Goal: Find specific page/section: Find specific page/section

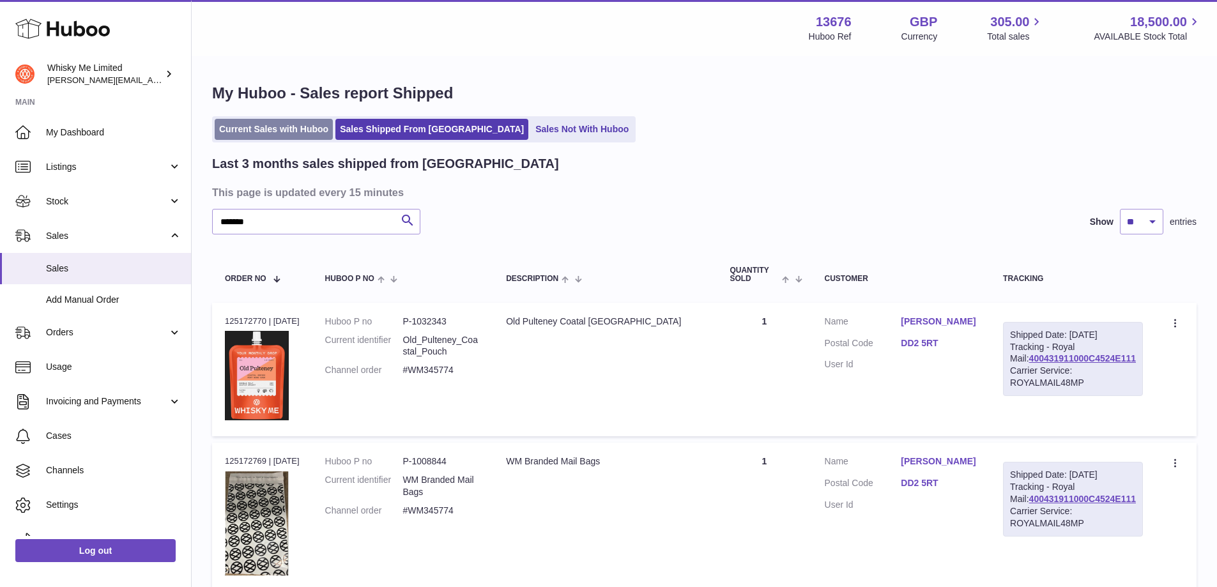
click at [274, 126] on link "Current Sales with Huboo" at bounding box center [274, 129] width 118 height 21
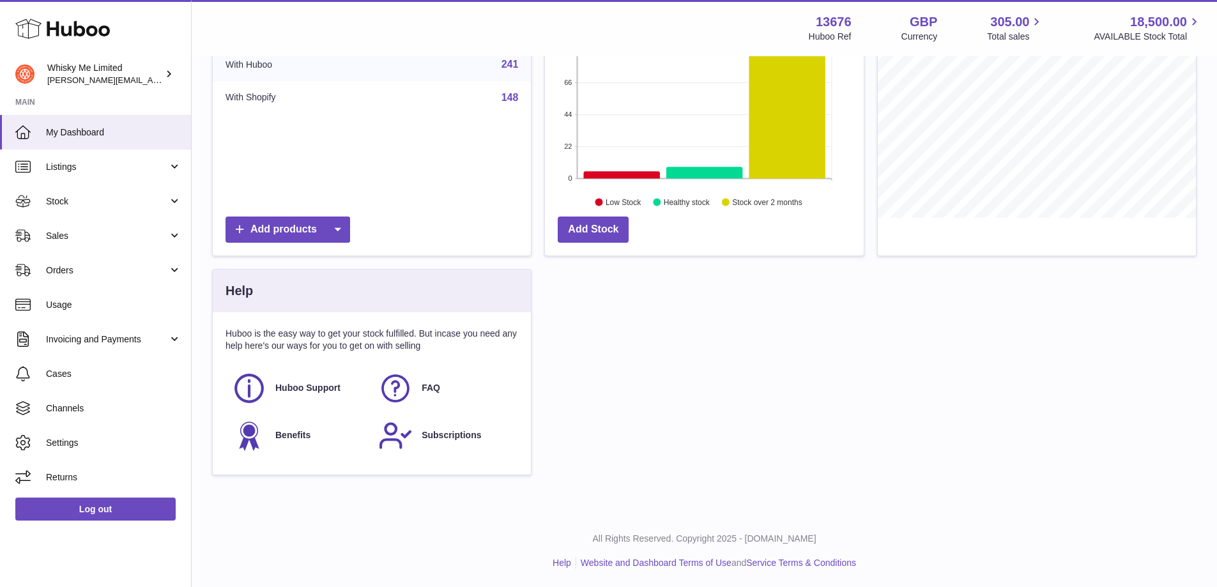
scroll to position [215, 0]
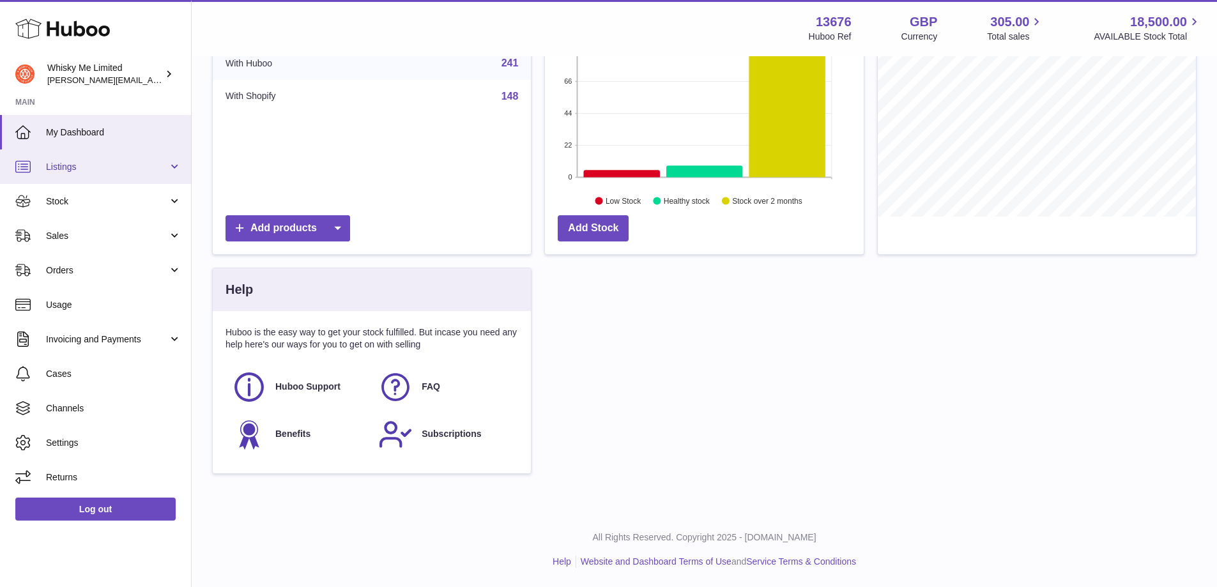
click at [140, 169] on span "Listings" at bounding box center [107, 167] width 122 height 12
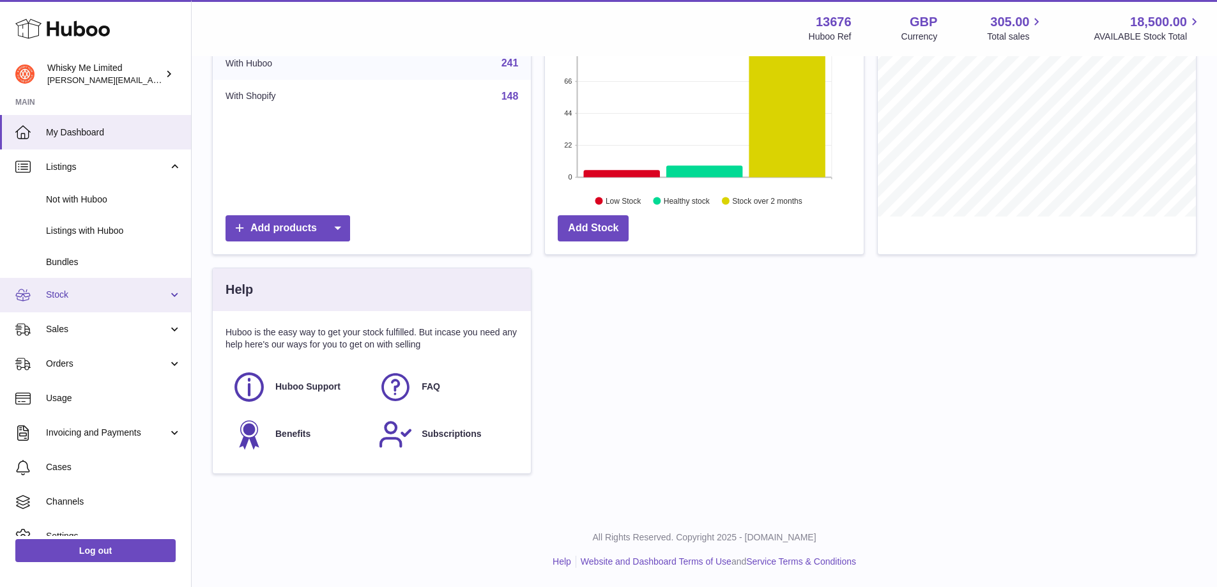
click at [147, 300] on span "Stock" at bounding box center [107, 295] width 122 height 12
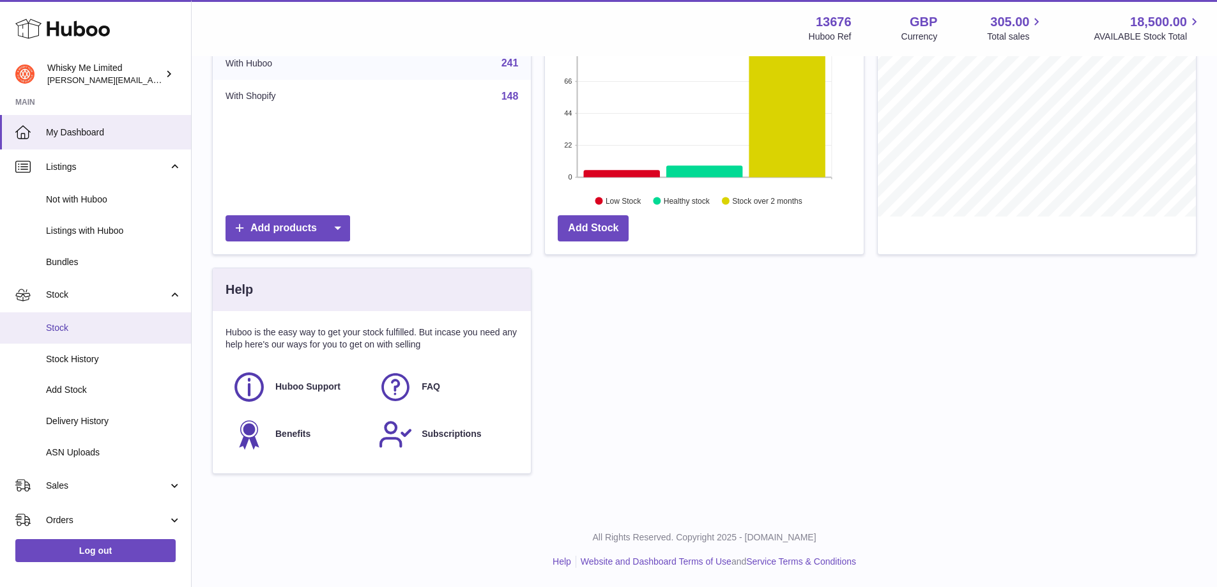
click at [147, 325] on span "Stock" at bounding box center [113, 328] width 135 height 12
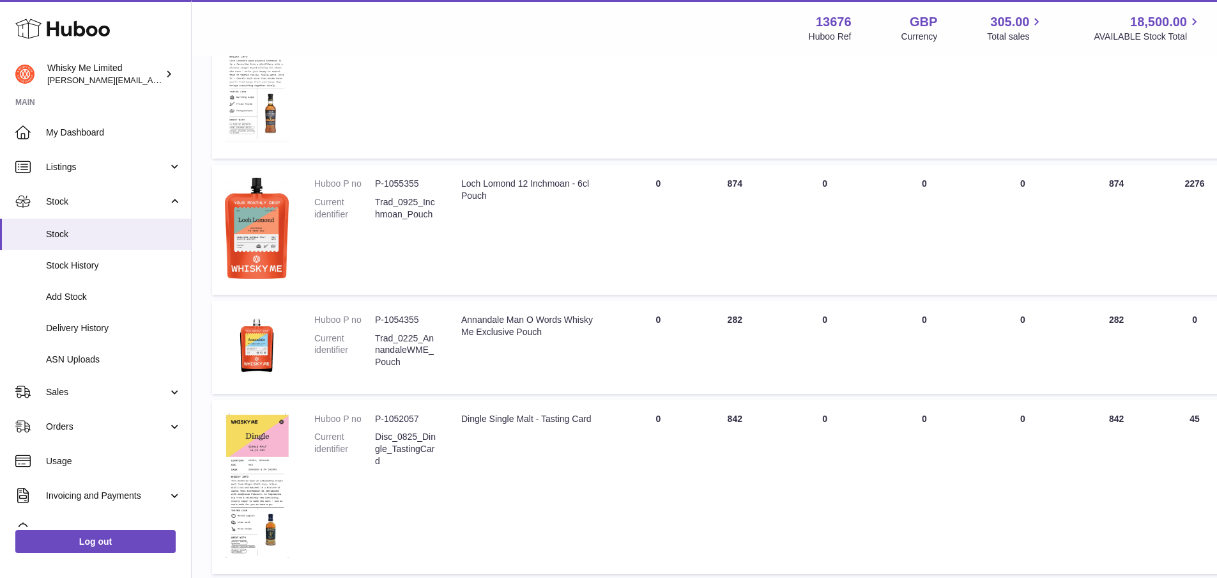
scroll to position [1296, 0]
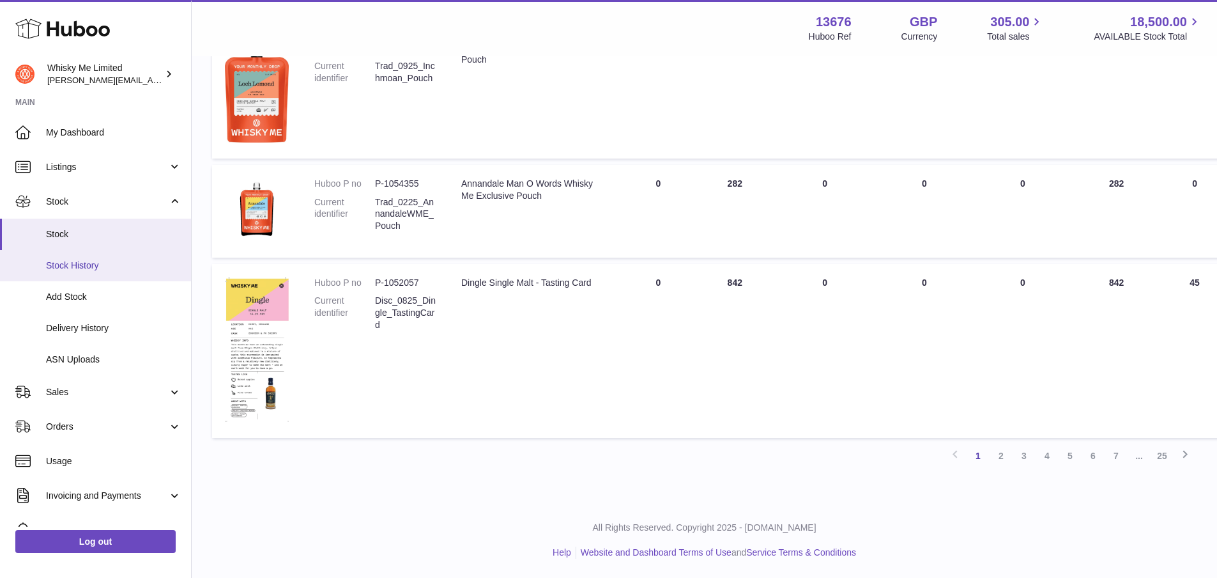
click at [90, 275] on link "Stock History" at bounding box center [95, 265] width 191 height 31
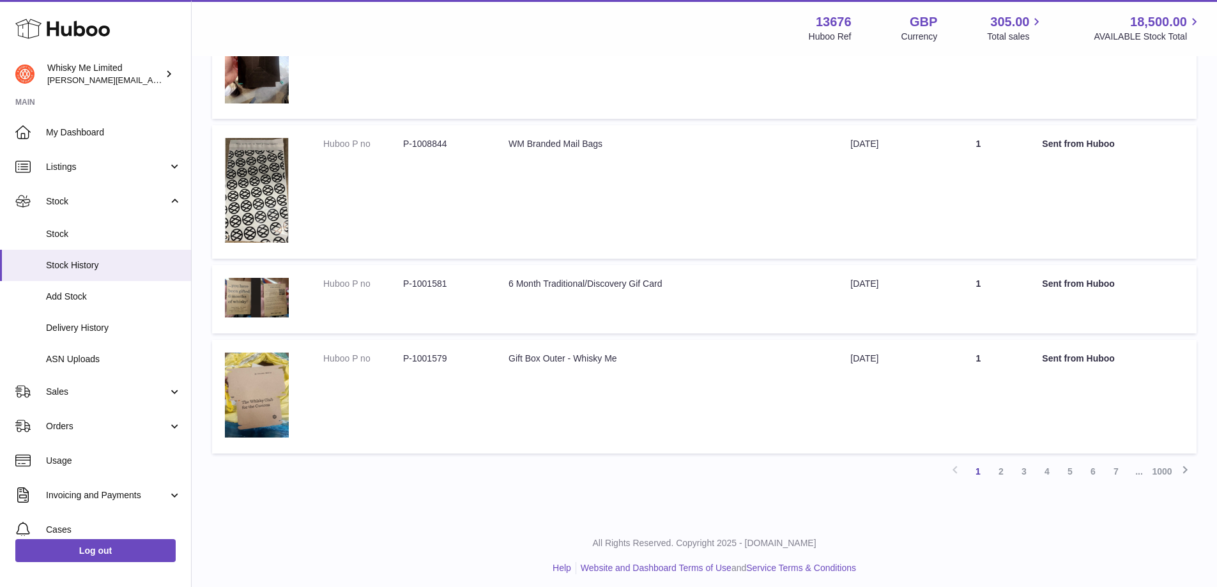
scroll to position [938, 0]
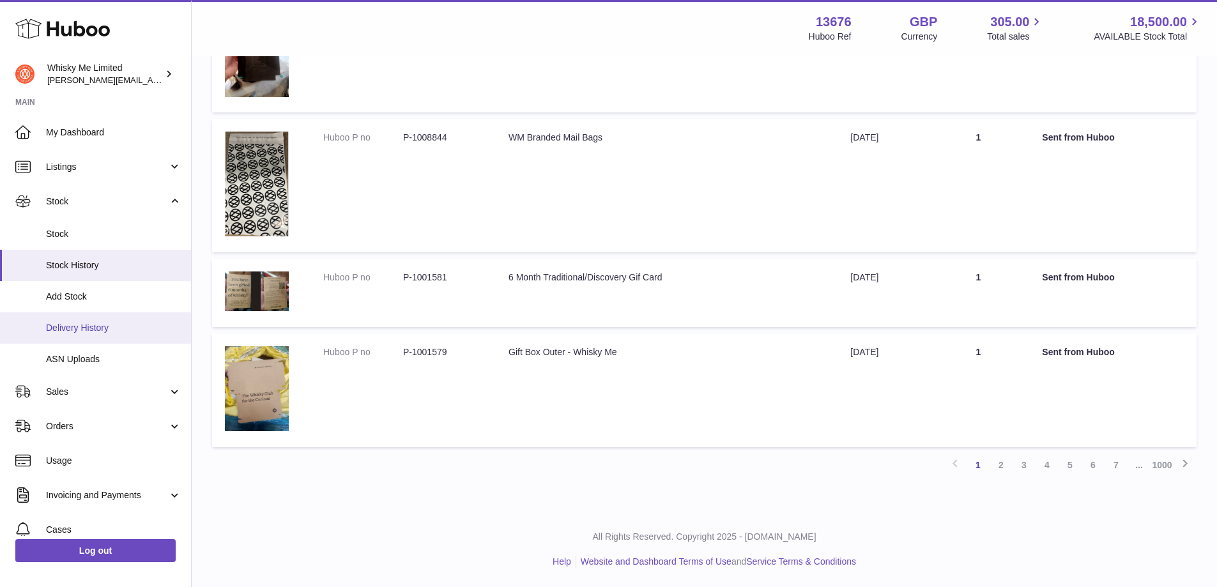
click at [149, 326] on span "Delivery History" at bounding box center [113, 328] width 135 height 12
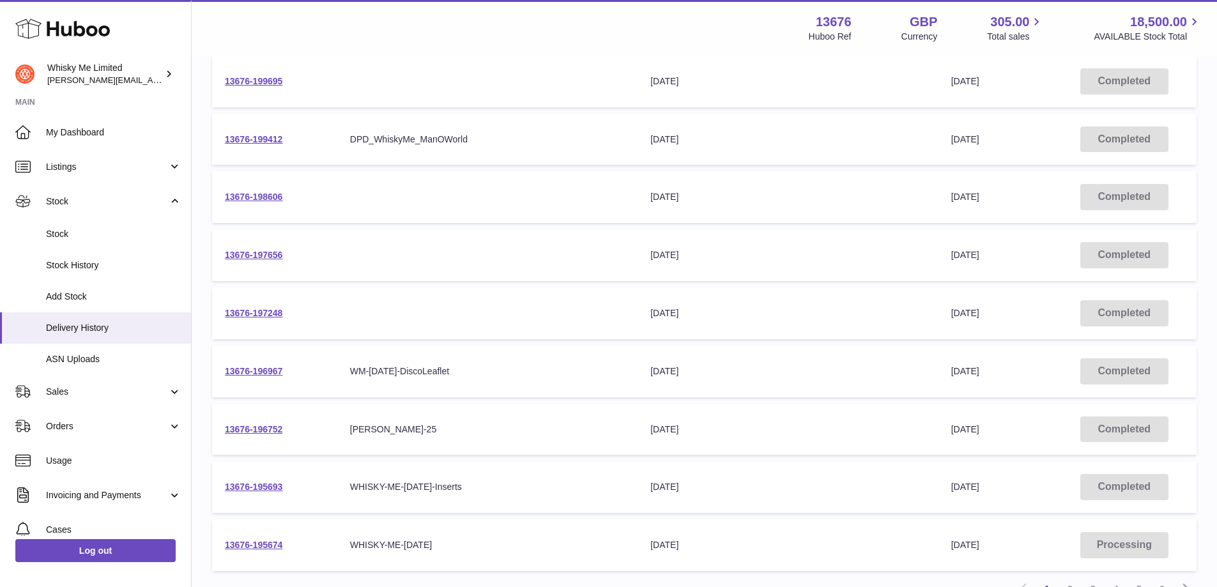
scroll to position [379, 0]
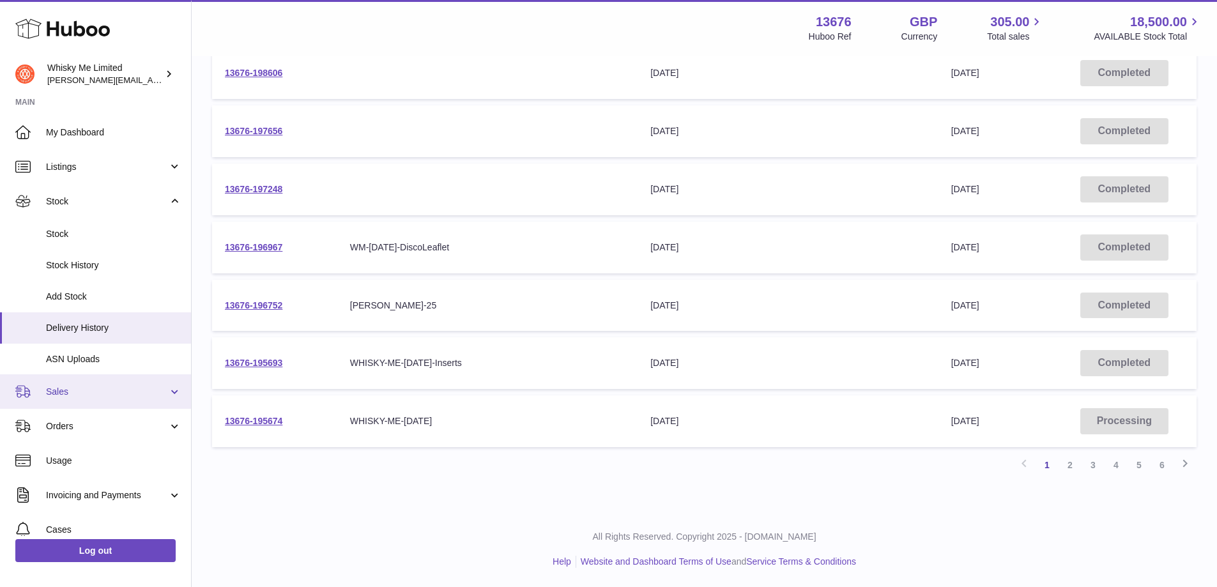
click at [56, 399] on link "Sales" at bounding box center [95, 391] width 191 height 34
click at [63, 406] on link "Sales" at bounding box center [95, 391] width 191 height 34
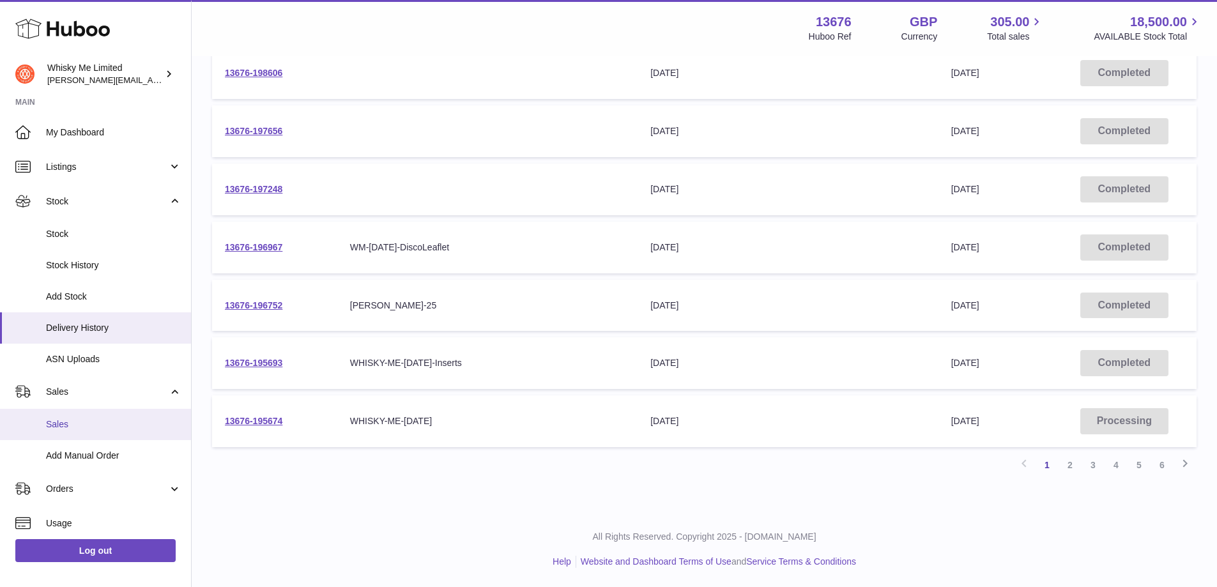
click at [72, 424] on span "Sales" at bounding box center [113, 424] width 135 height 12
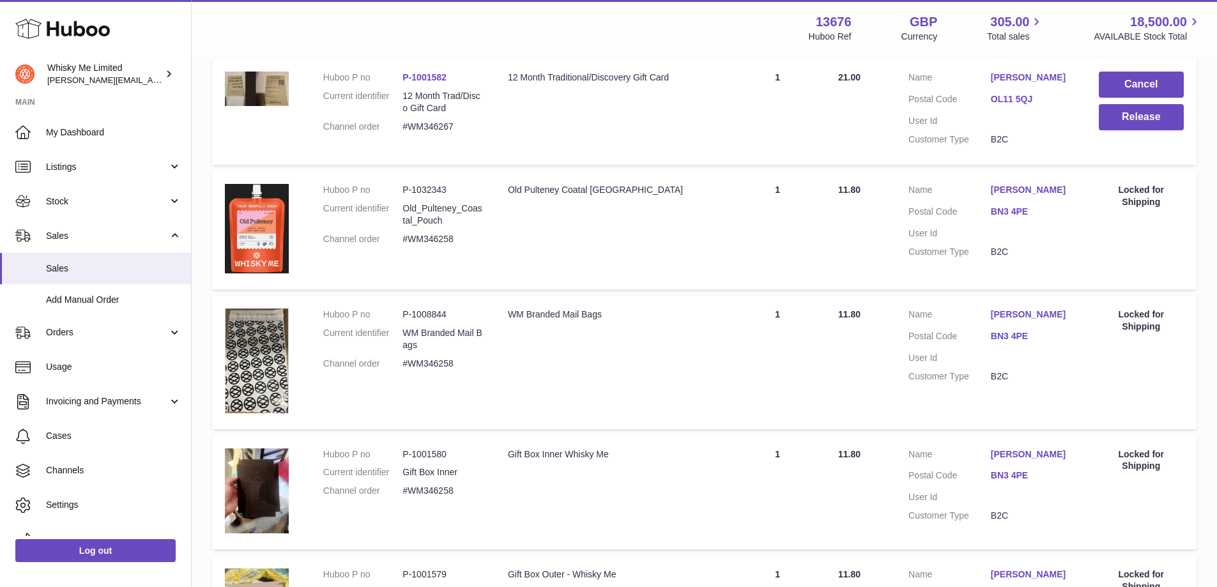
scroll to position [1086, 0]
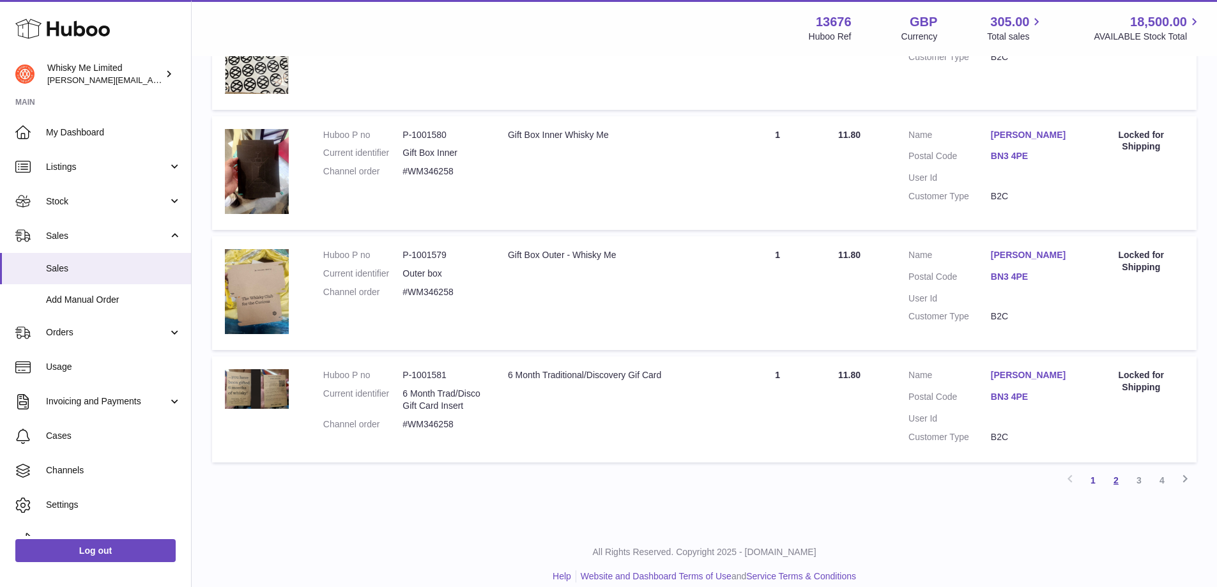
click at [1112, 492] on link "2" at bounding box center [1116, 480] width 23 height 23
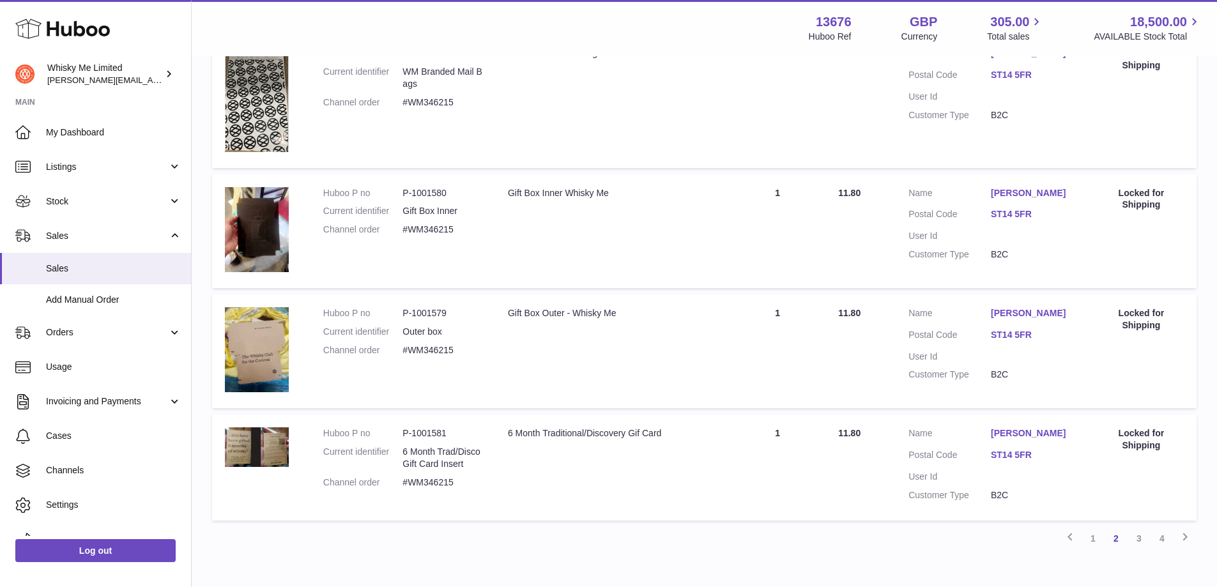
scroll to position [1080, 0]
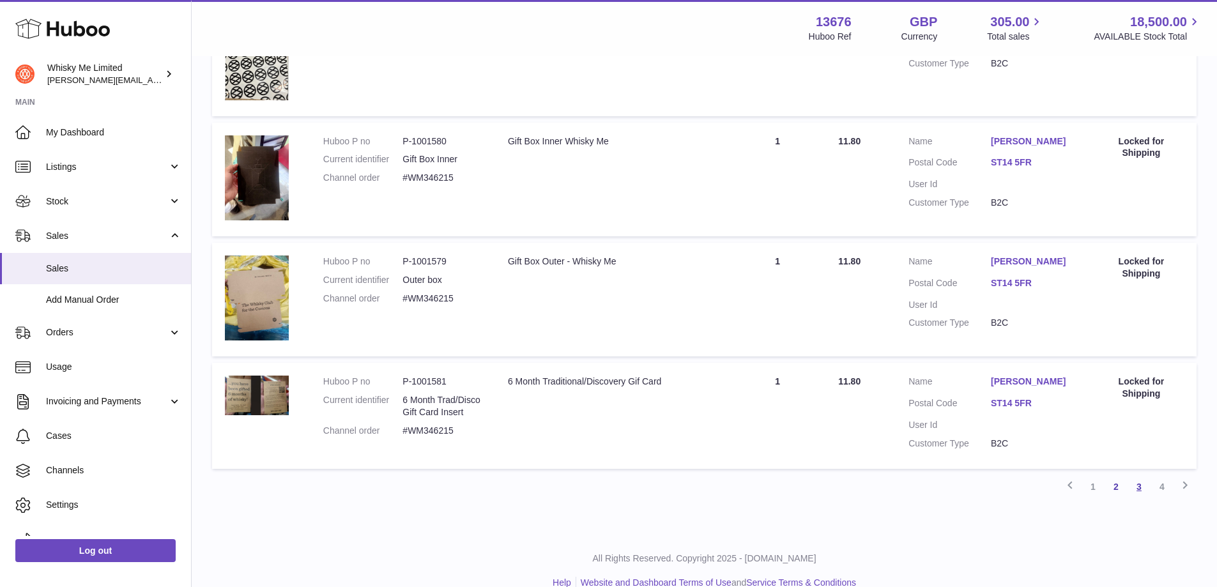
click at [1138, 482] on link "3" at bounding box center [1139, 486] width 23 height 23
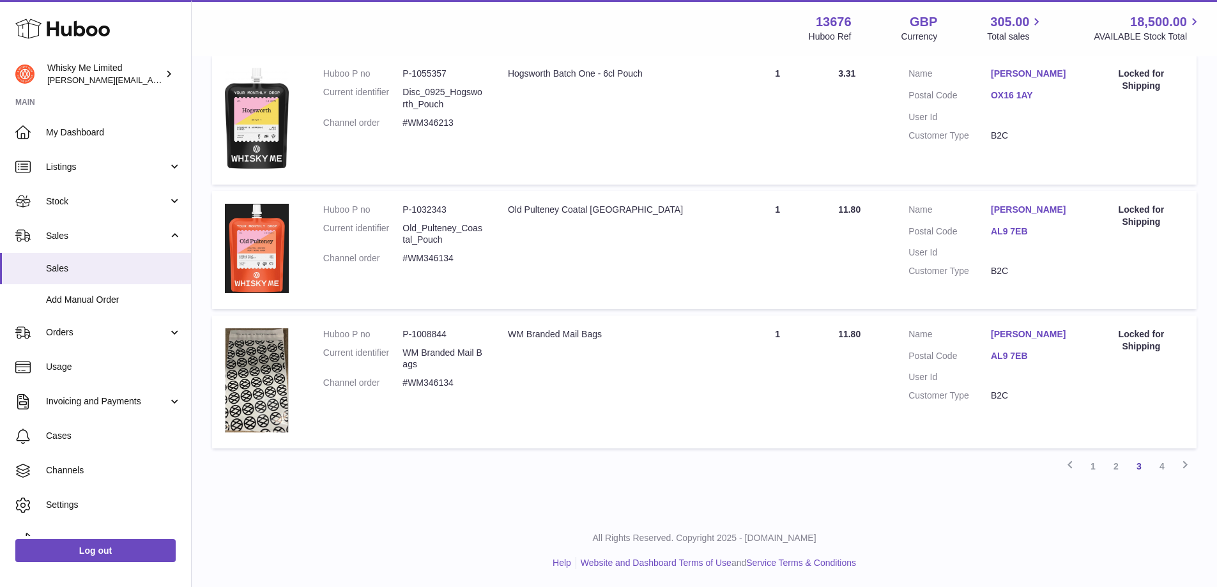
scroll to position [1209, 0]
